Goal: Task Accomplishment & Management: Use online tool/utility

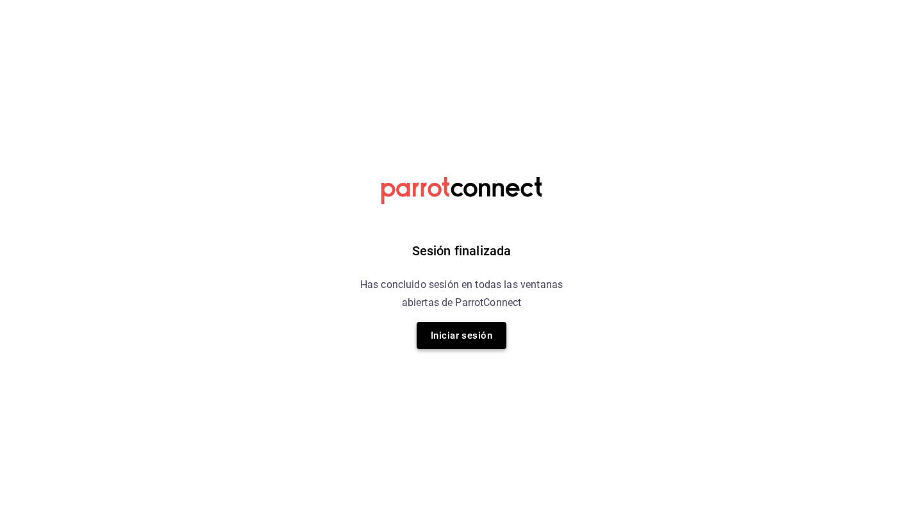
click at [471, 336] on button "Iniciar sesión" at bounding box center [462, 335] width 90 height 27
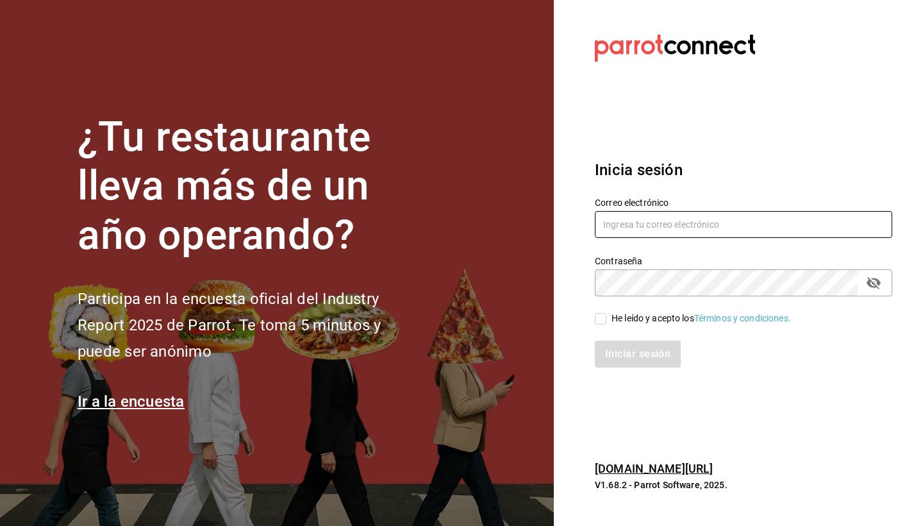
type input "rojas.raquelmr@outlook.com"
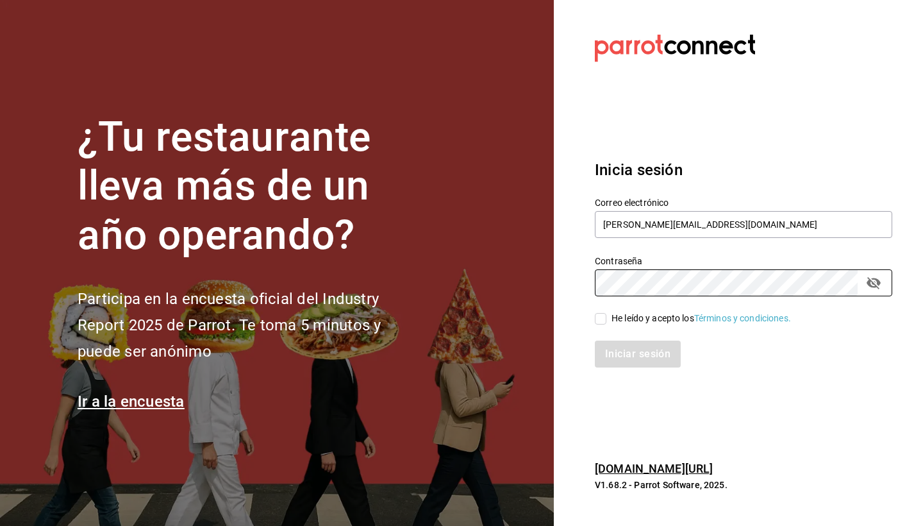
click at [599, 317] on input "He leído y acepto los Términos y condiciones." at bounding box center [601, 319] width 12 height 12
checkbox input "true"
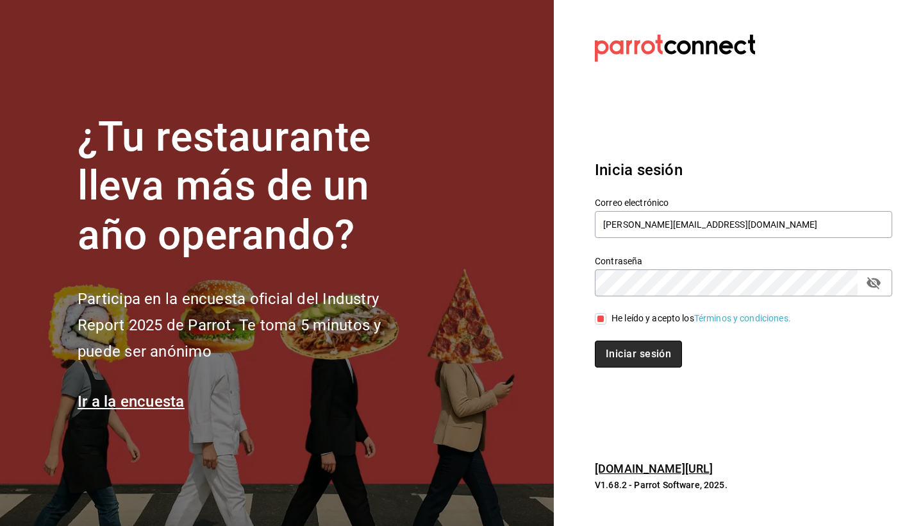
click at [613, 345] on button "Iniciar sesión" at bounding box center [638, 353] width 87 height 27
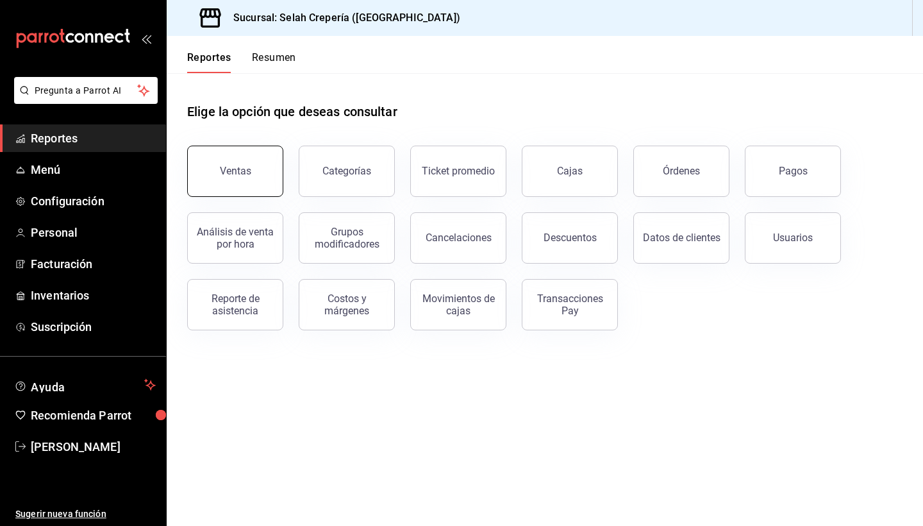
click at [240, 175] on div "Ventas" at bounding box center [235, 171] width 31 height 12
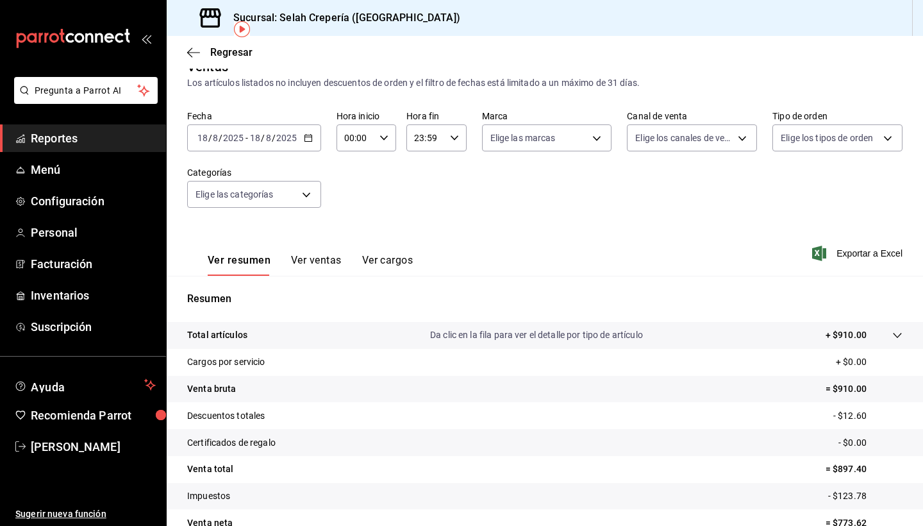
scroll to position [15, 0]
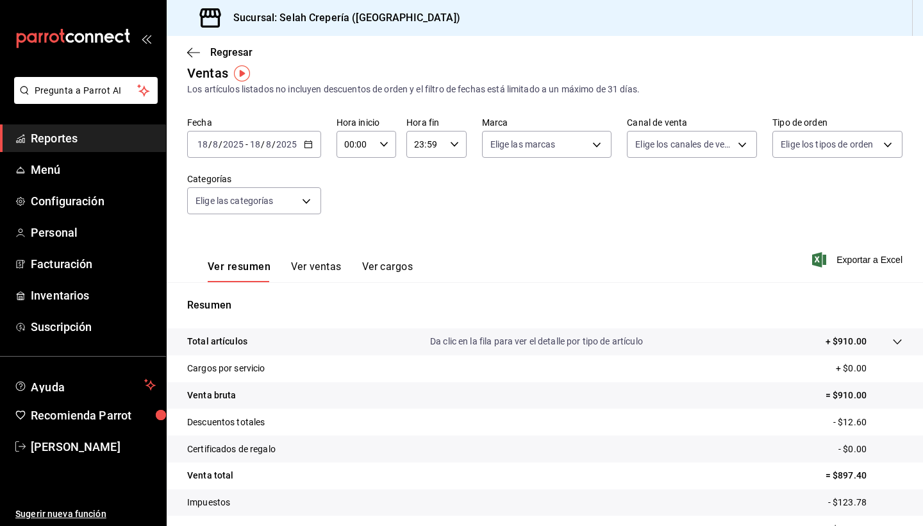
click at [314, 267] on button "Ver ventas" at bounding box center [316, 271] width 51 height 22
